Goal: Task Accomplishment & Management: Complete application form

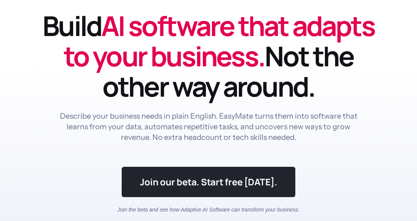
click at [260, 171] on link at bounding box center [208, 182] width 173 height 30
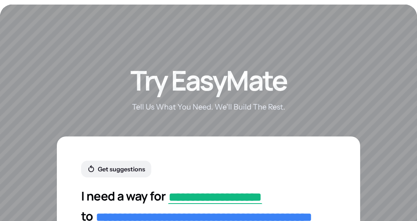
scroll to position [1342, 0]
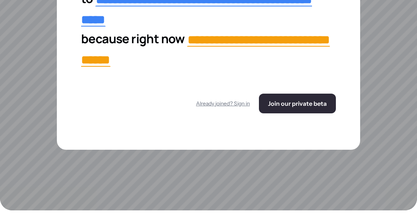
click at [307, 103] on span "Join our private beta" at bounding box center [297, 104] width 59 height 8
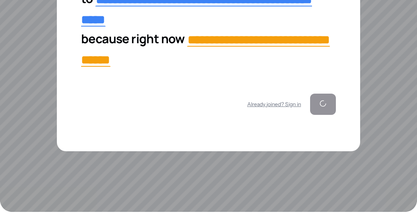
scroll to position [1547, 0]
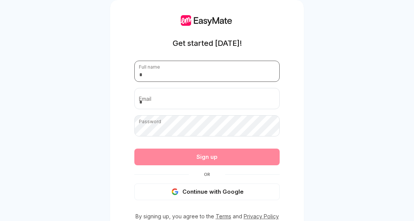
click at [203, 74] on input "text" at bounding box center [206, 71] width 145 height 21
type input "**********"
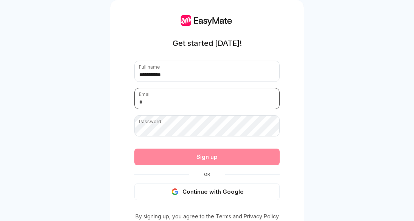
type input "**********"
click at [112, 187] on div "**********" at bounding box center [207, 125] width 194 height 250
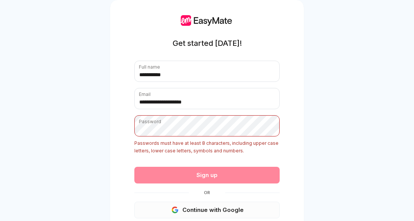
click at [164, 208] on button "Continue with Google" at bounding box center [206, 210] width 145 height 17
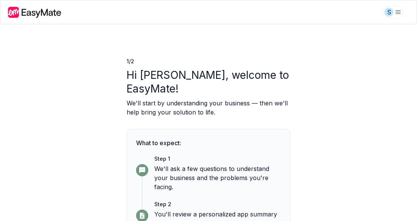
scroll to position [71, 0]
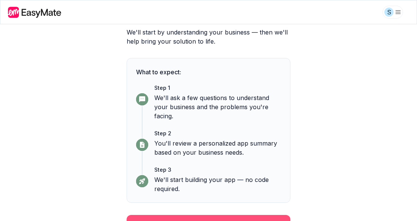
click at [181, 215] on button "Continue" at bounding box center [209, 225] width 164 height 20
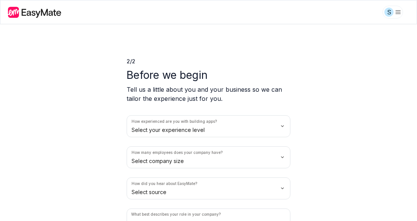
scroll to position [41, 0]
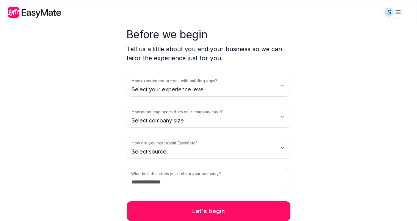
click at [194, 92] on html "S 2 / 2 Before we begin Tell us a little about you and your business so we can …" at bounding box center [208, 110] width 417 height 221
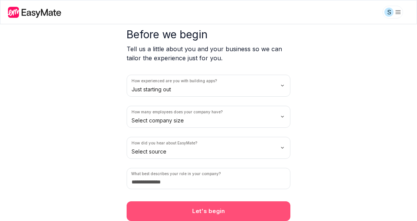
click at [196, 214] on button "Let's begin" at bounding box center [209, 211] width 164 height 20
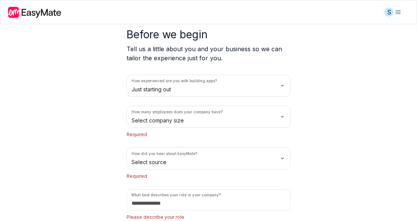
scroll to position [72, 0]
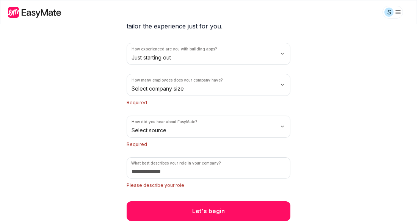
click at [184, 94] on html "S 2 / 2 Before we begin Tell us a little about you and your business so we can …" at bounding box center [208, 110] width 417 height 221
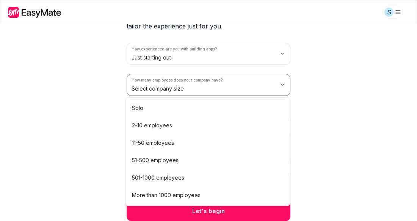
scroll to position [62, 0]
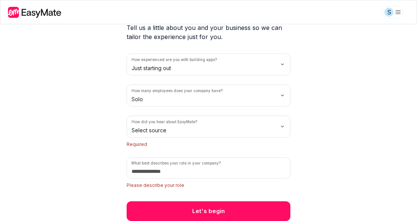
click at [172, 131] on html "S 2 / 2 Before we begin Tell us a little about you and your business so we can …" at bounding box center [208, 110] width 417 height 221
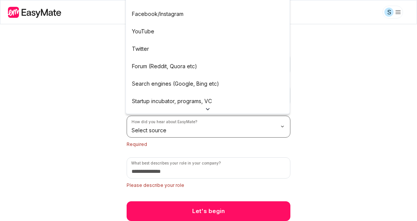
scroll to position [51, 0]
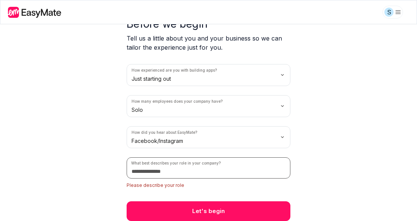
click at [159, 168] on input at bounding box center [209, 167] width 164 height 21
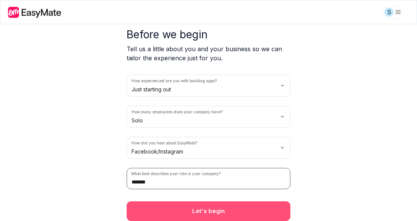
type input "*******"
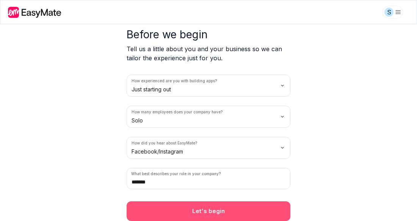
click at [193, 210] on button "Let's begin" at bounding box center [209, 211] width 164 height 20
